Goal: Find specific page/section: Find specific page/section

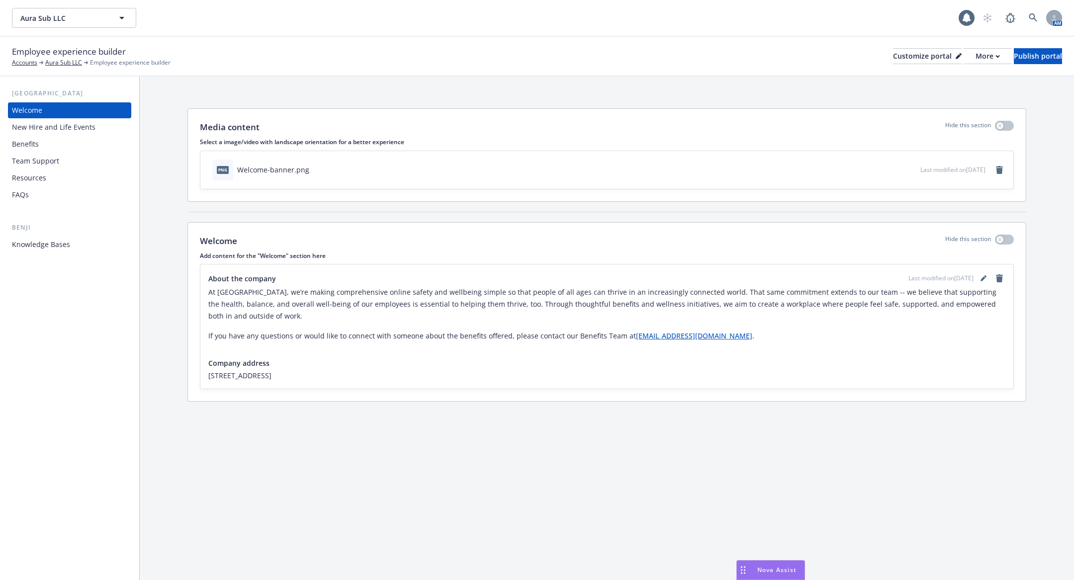
click at [58, 250] on div "Knowledge Bases" at bounding box center [41, 245] width 58 height 16
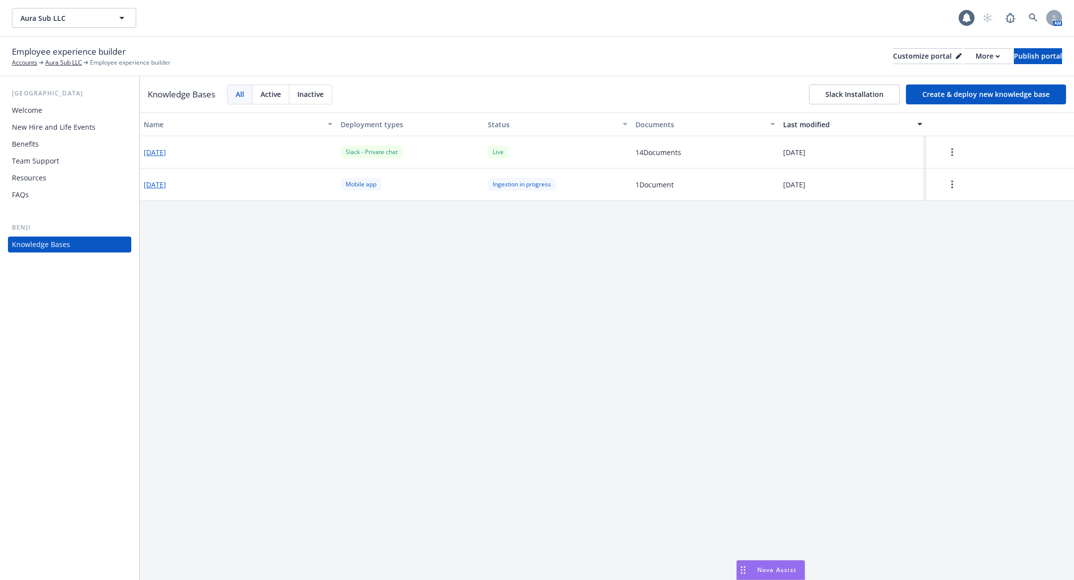
click at [161, 154] on button "2025-06-20" at bounding box center [155, 152] width 22 height 10
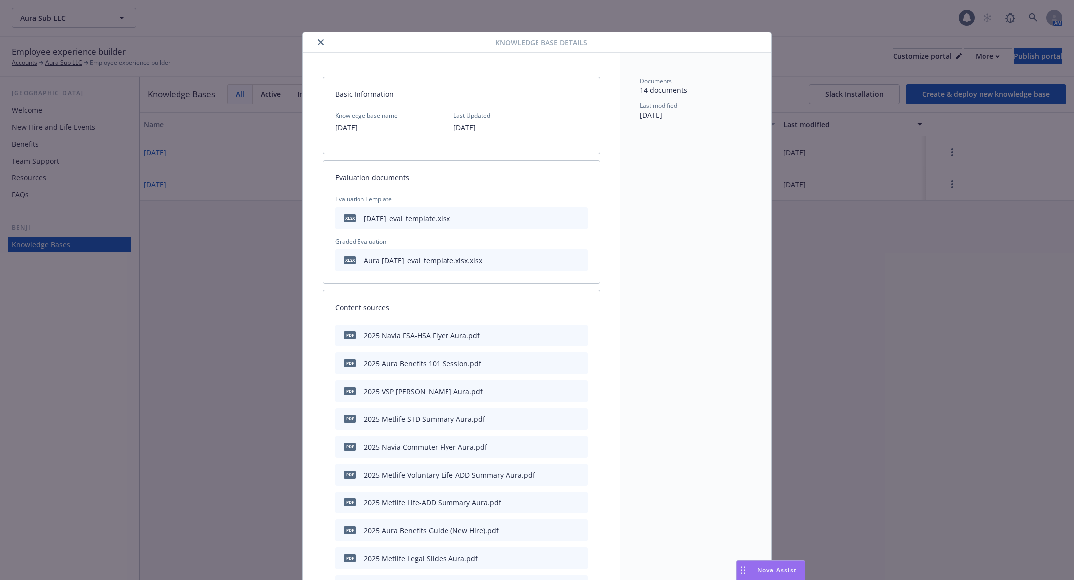
scroll to position [29, 0]
